Goal: Information Seeking & Learning: Find specific fact

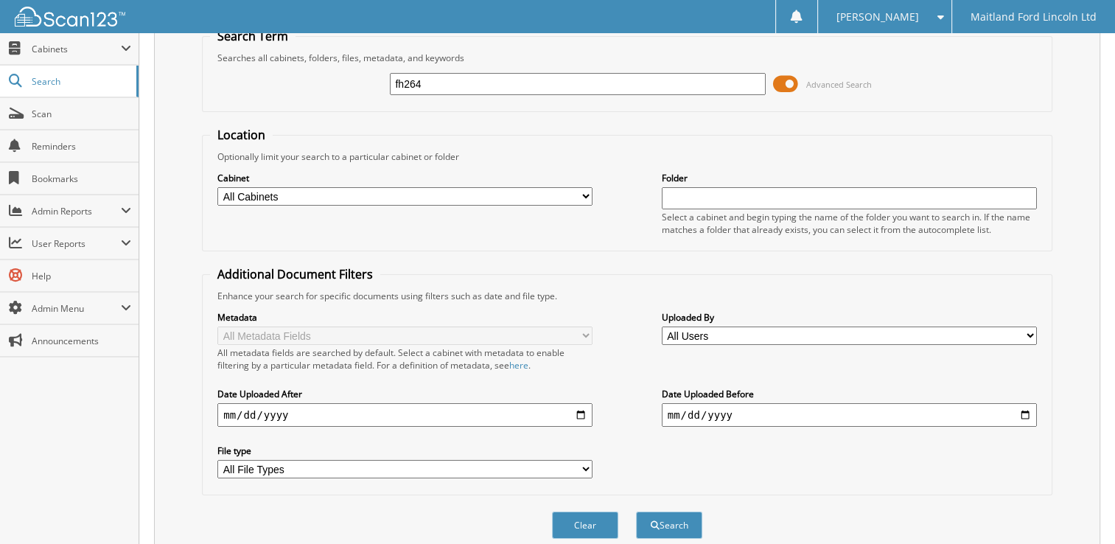
scroll to position [111, 0]
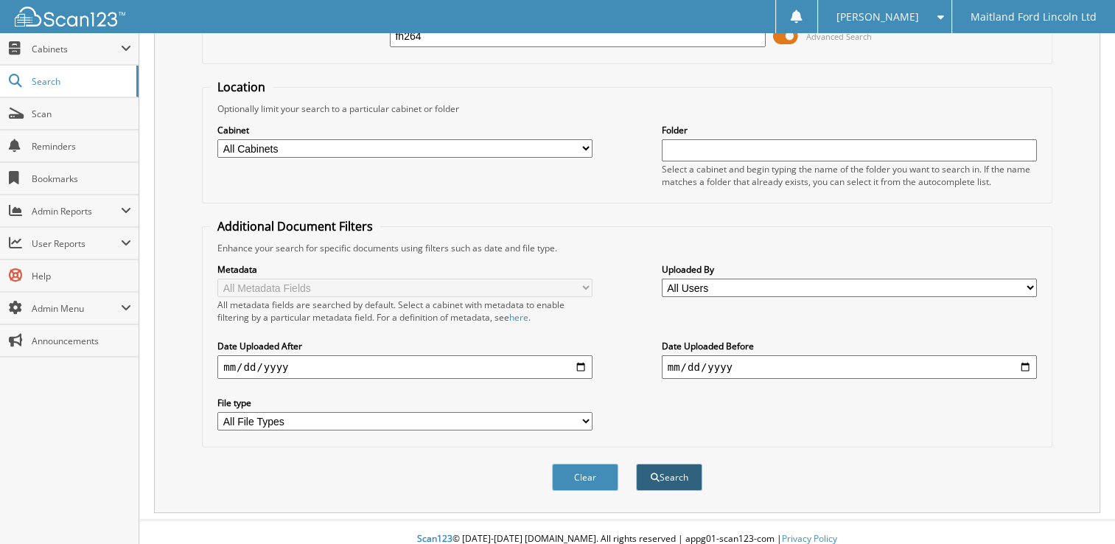
type input "fh264"
click at [648, 464] on button "Search" at bounding box center [669, 477] width 66 height 27
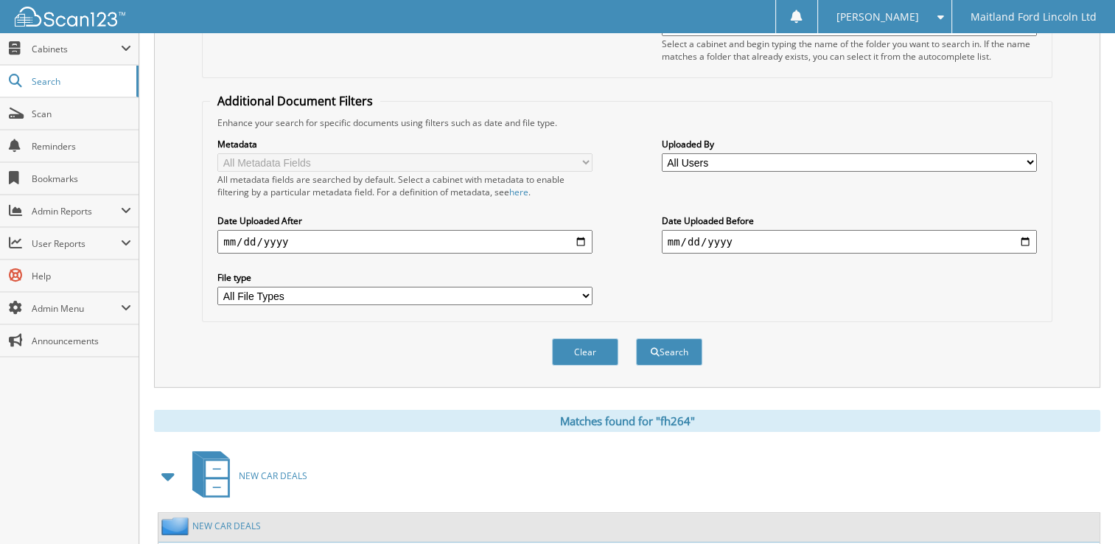
scroll to position [354, 0]
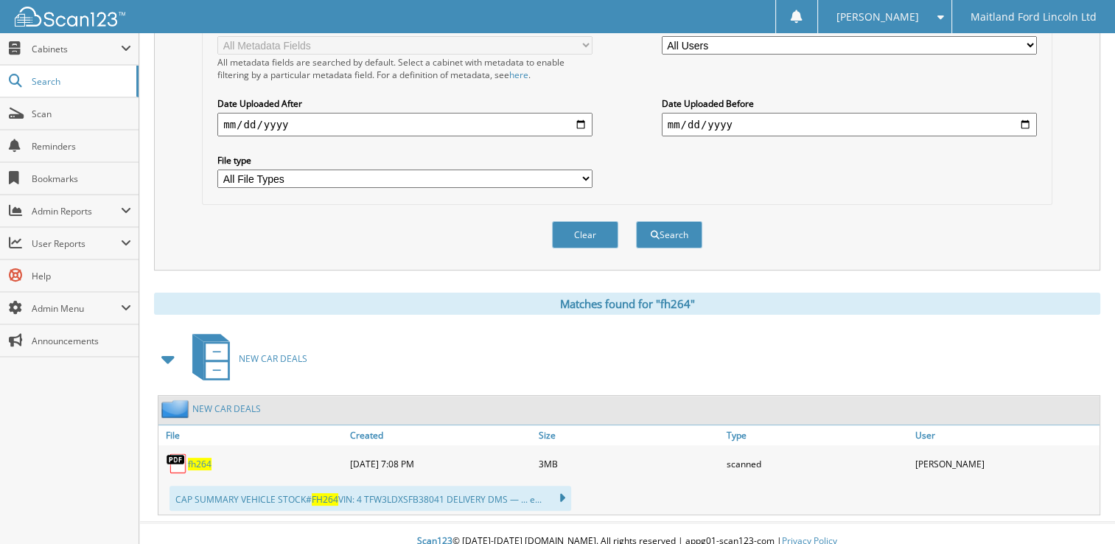
click at [199, 458] on span "fh264" at bounding box center [200, 464] width 24 height 13
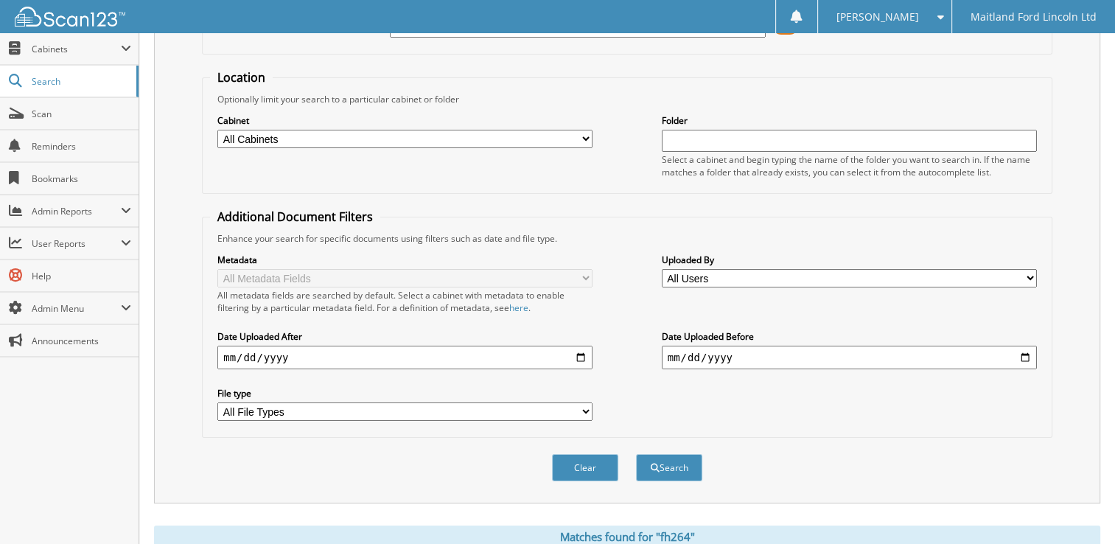
scroll to position [0, 0]
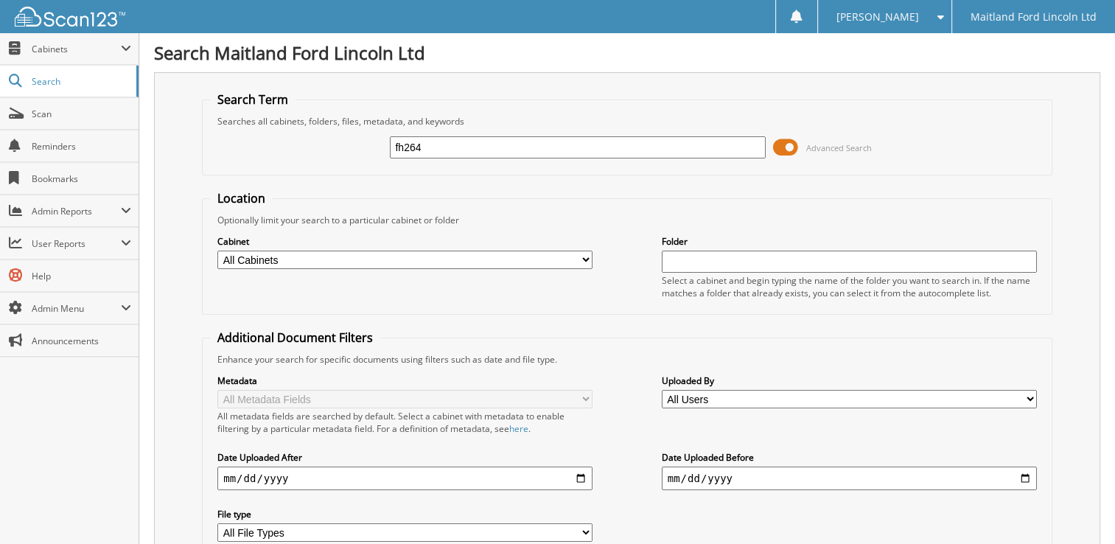
drag, startPoint x: 452, startPoint y: 141, endPoint x: 307, endPoint y: 141, distance: 145.2
click at [307, 141] on div "fh264 Advanced Search" at bounding box center [627, 147] width 834 height 40
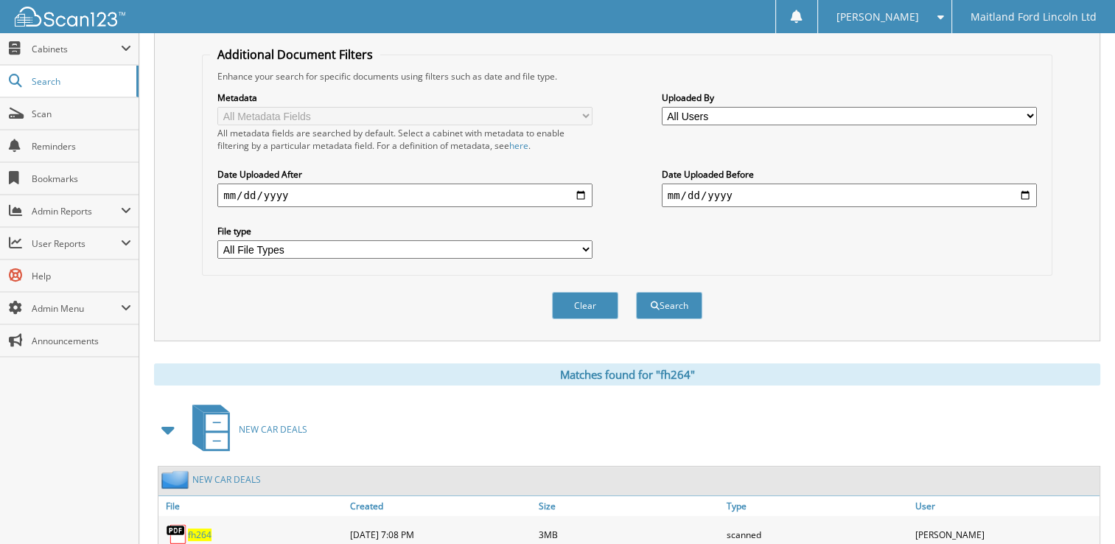
scroll to position [354, 0]
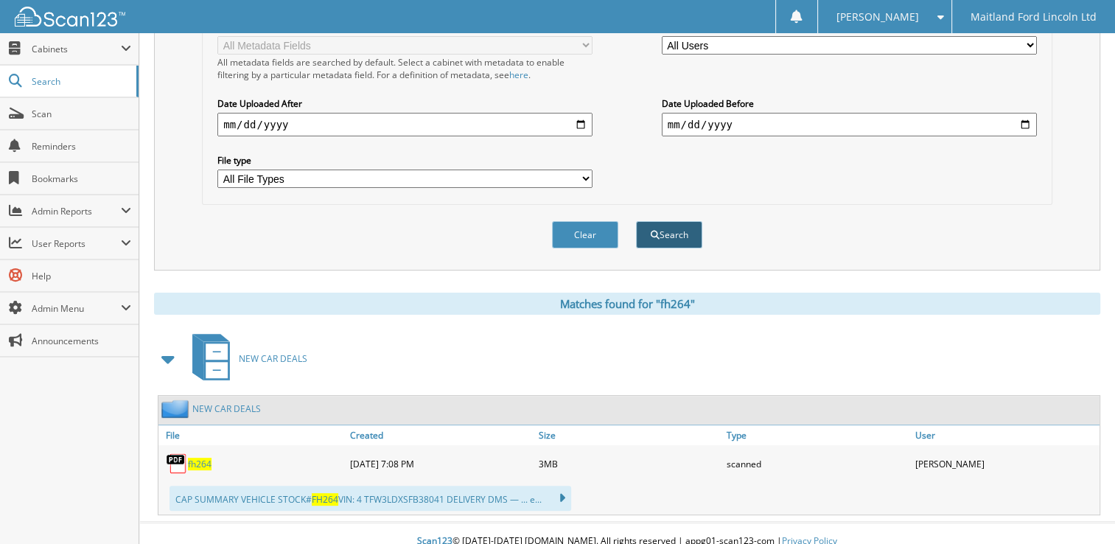
type input "fh246"
click at [679, 221] on button "Search" at bounding box center [669, 234] width 66 height 27
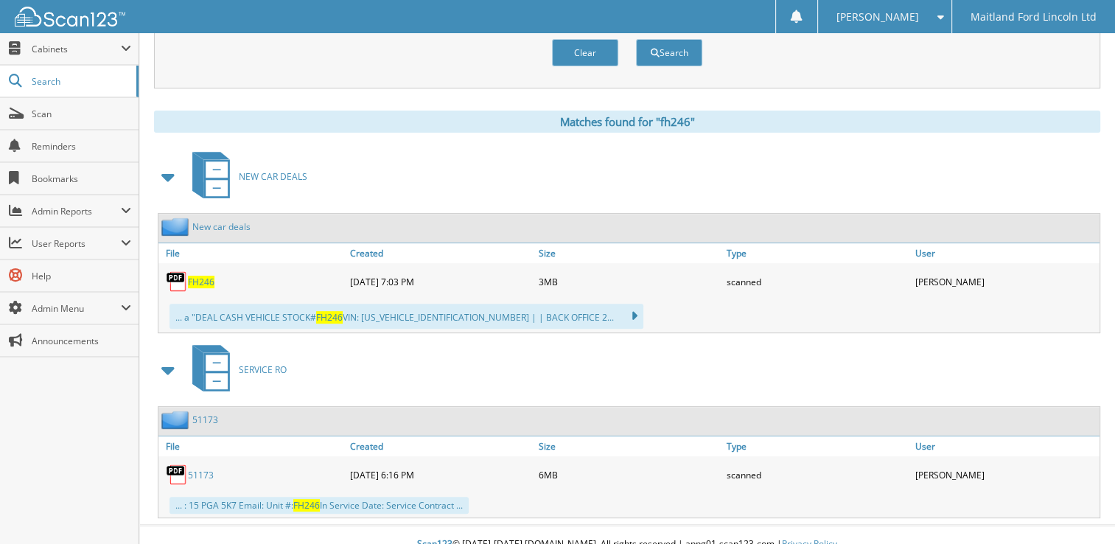
click at [206, 276] on span "FH246" at bounding box center [201, 282] width 27 height 13
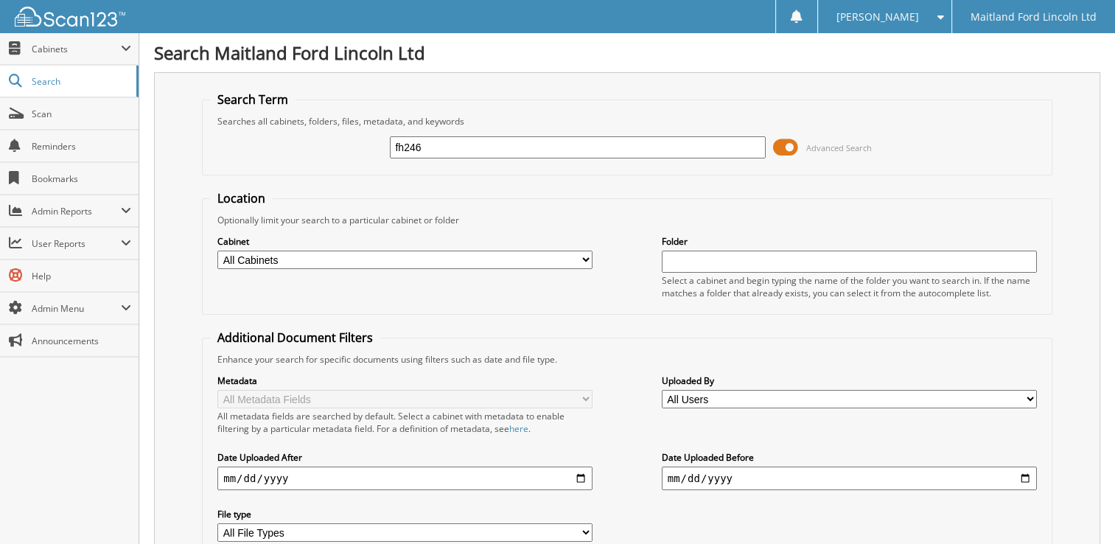
click at [345, 54] on h1 "Search Maitland Ford Lincoln Ltd" at bounding box center [627, 53] width 946 height 24
drag, startPoint x: 345, startPoint y: 54, endPoint x: 431, endPoint y: 146, distance: 126.2
click at [430, 138] on input "fh246" at bounding box center [577, 147] width 375 height 22
drag, startPoint x: 431, startPoint y: 148, endPoint x: 223, endPoint y: 142, distance: 208.6
click at [223, 142] on div "fh246 Advanced Search" at bounding box center [627, 147] width 834 height 40
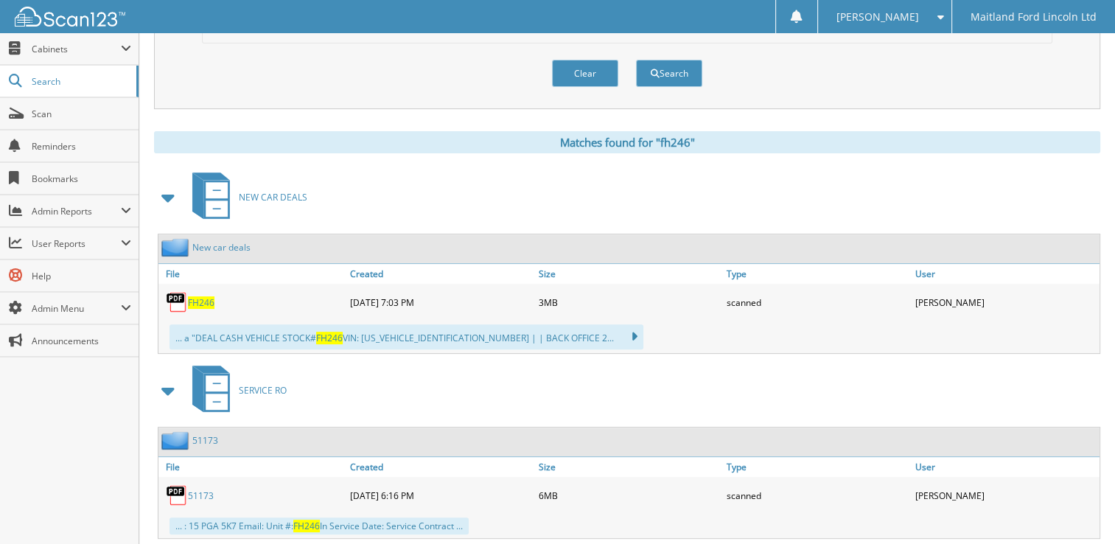
scroll to position [516, 0]
type input "fh250"
click at [673, 63] on button "Search" at bounding box center [669, 72] width 66 height 27
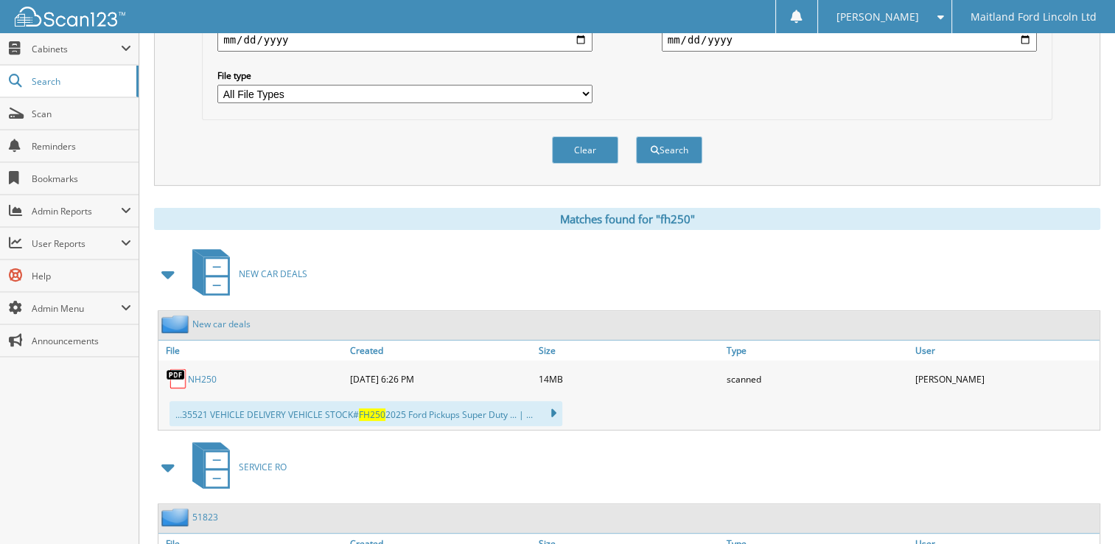
scroll to position [431, 0]
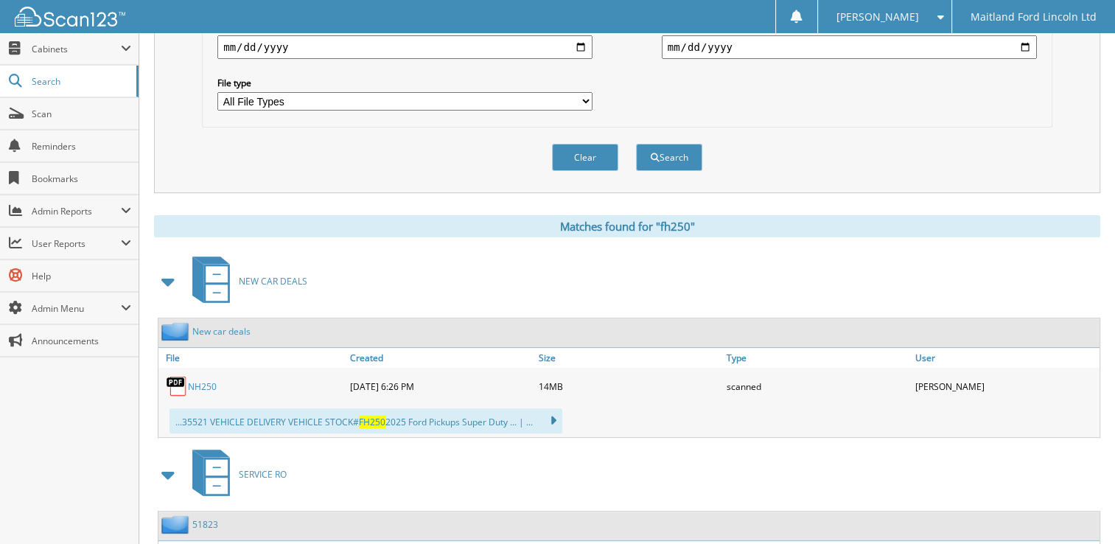
click at [206, 380] on link "NH250" at bounding box center [202, 386] width 29 height 13
click at [204, 380] on link "NH250" at bounding box center [202, 386] width 29 height 13
